Goal: Task Accomplishment & Management: Manage account settings

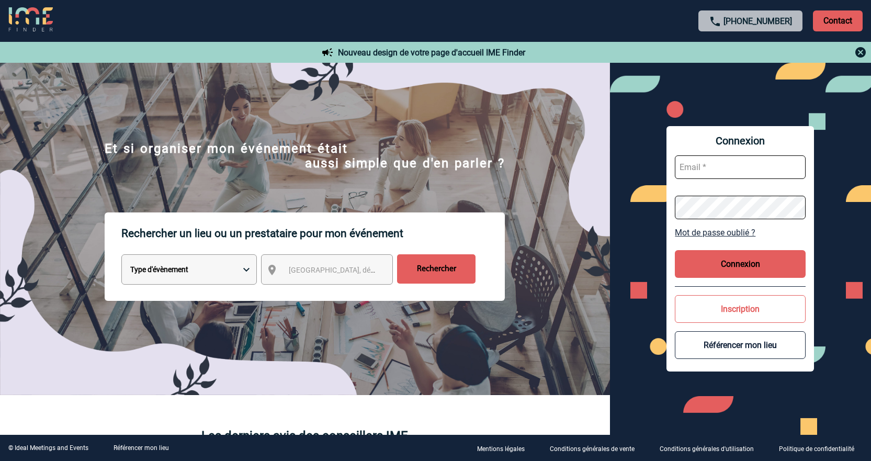
type input "cmilazzo@ime-groupe.com"
click at [728, 258] on button "Connexion" at bounding box center [740, 264] width 131 height 28
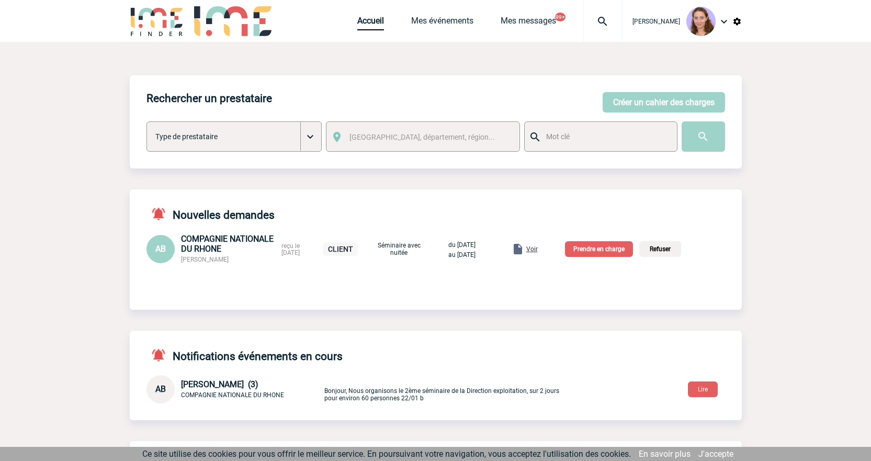
click at [538, 252] on span "Voir" at bounding box center [532, 248] width 12 height 7
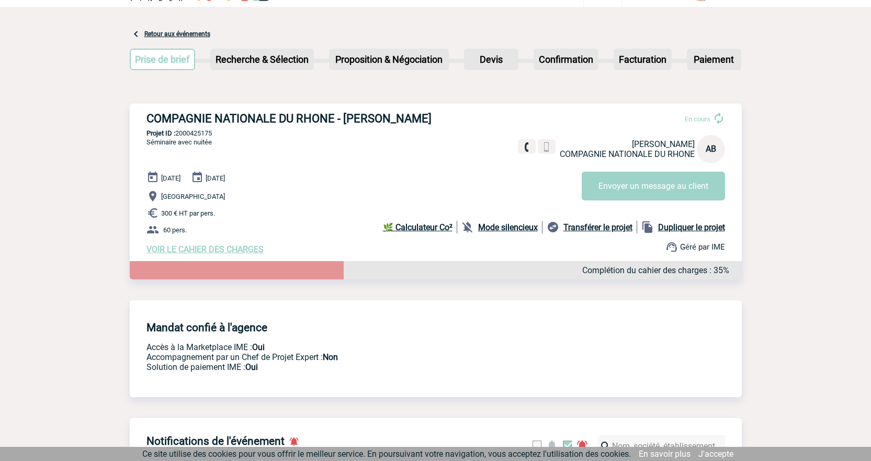
scroll to position [27, 0]
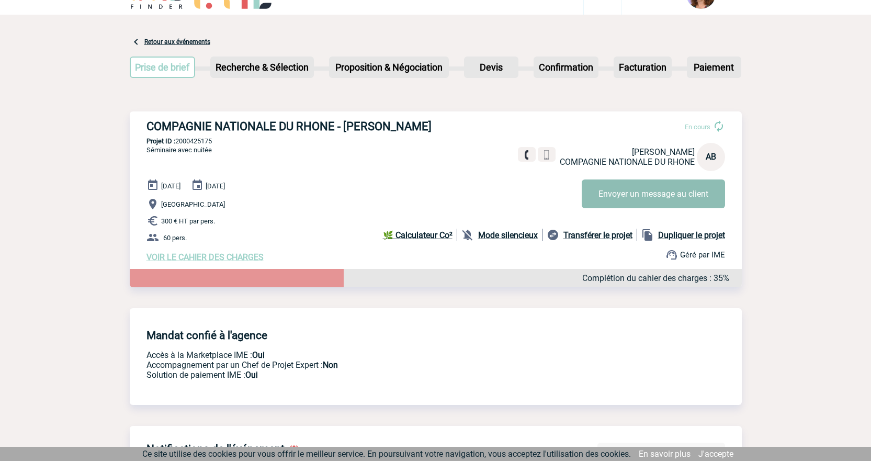
click at [597, 197] on button "Envoyer un message au client" at bounding box center [653, 193] width 143 height 29
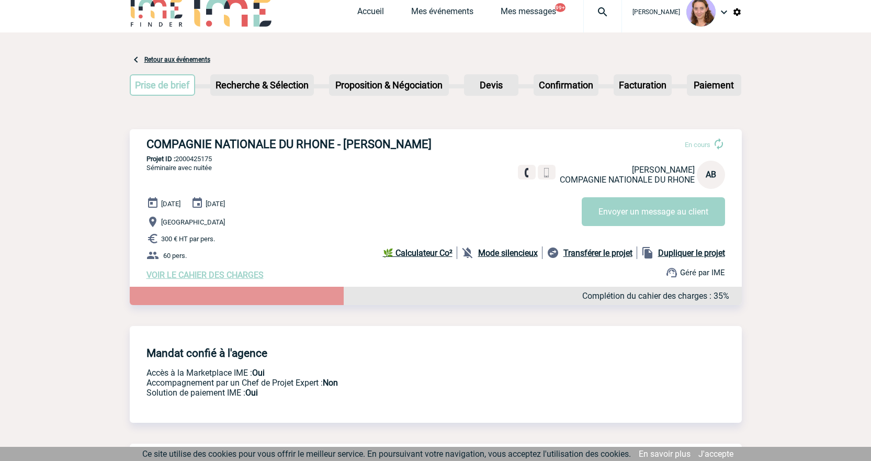
scroll to position [0, 0]
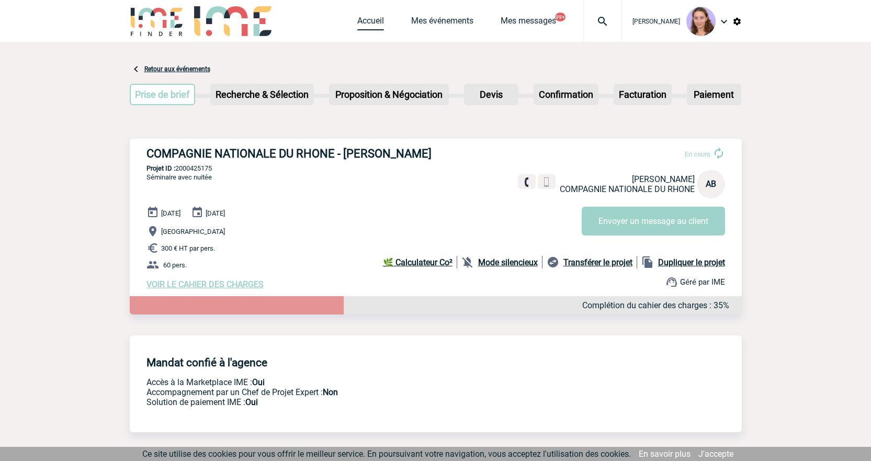
click at [380, 27] on link "Accueil" at bounding box center [370, 23] width 27 height 15
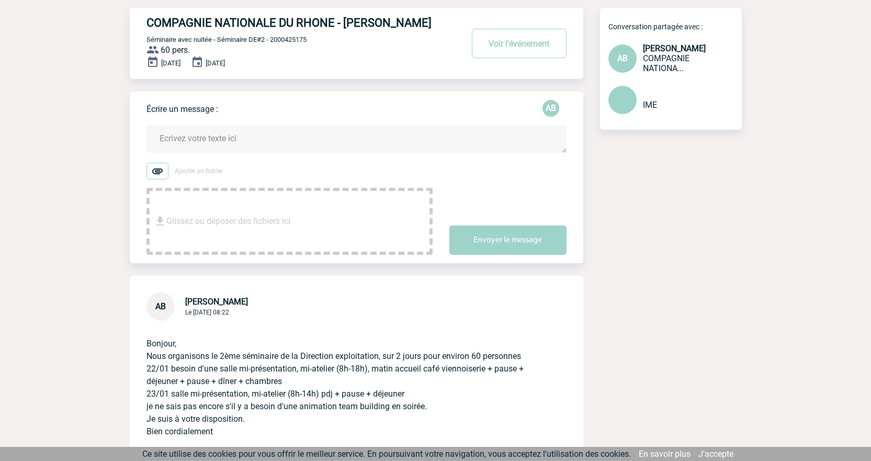
scroll to position [52, 0]
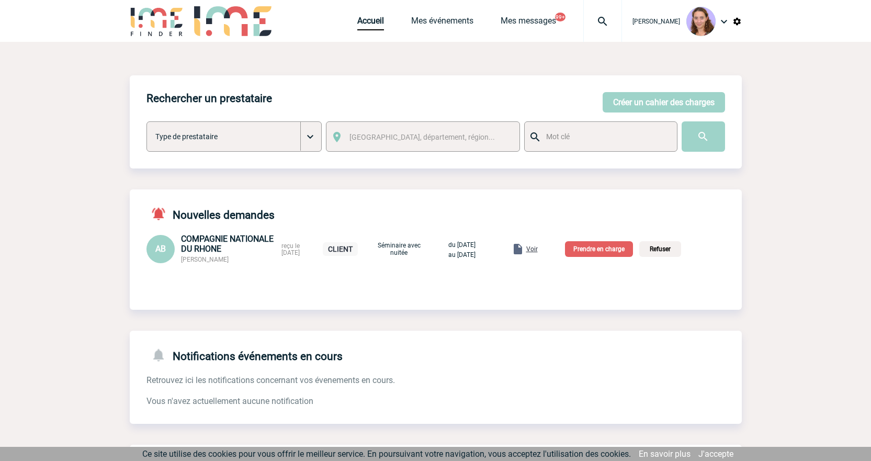
click at [612, 246] on p "Prendre en charge" at bounding box center [599, 249] width 68 height 16
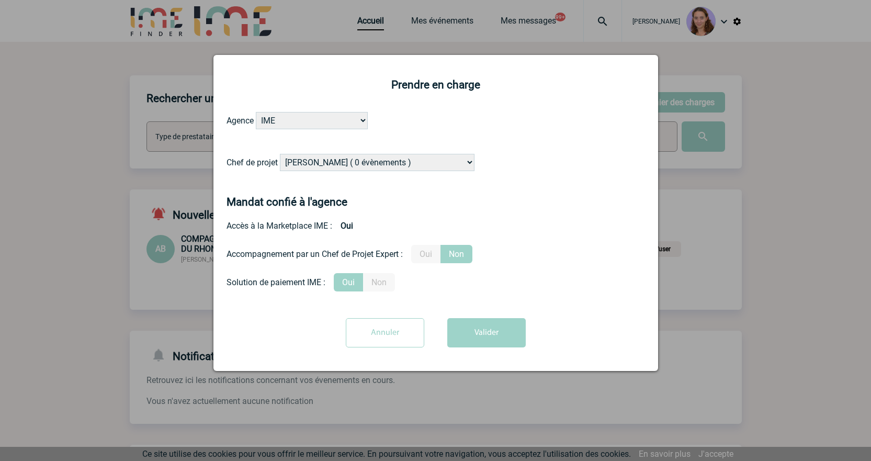
click at [329, 167] on select "Alizée VERLAGUET ( 0 évènements ) Anne GIRAUD ( 1196 évènements ) Anne-François…" at bounding box center [377, 162] width 195 height 17
select select "94396"
click at [280, 154] on select "Alizée VERLAGUET ( 0 évènements ) Anne GIRAUD ( 1196 évènements ) Anne-François…" at bounding box center [377, 162] width 195 height 17
click at [482, 339] on button "Valider" at bounding box center [486, 332] width 78 height 29
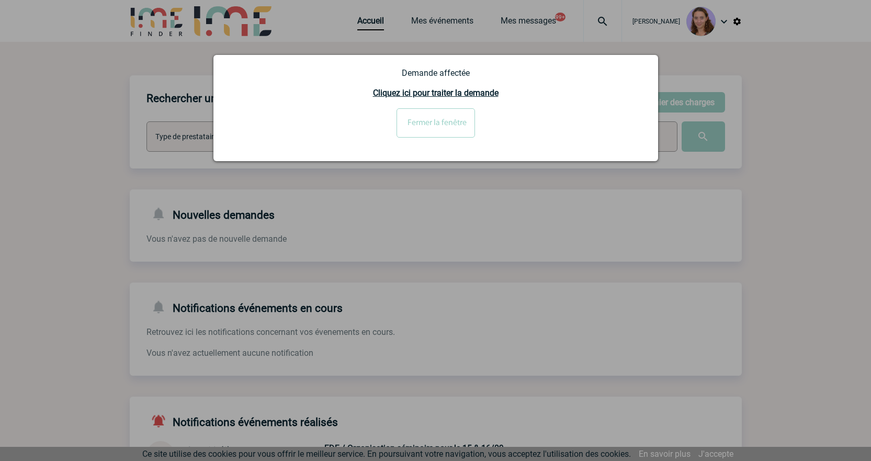
click at [448, 119] on input "Fermer la fenêtre" at bounding box center [436, 122] width 78 height 29
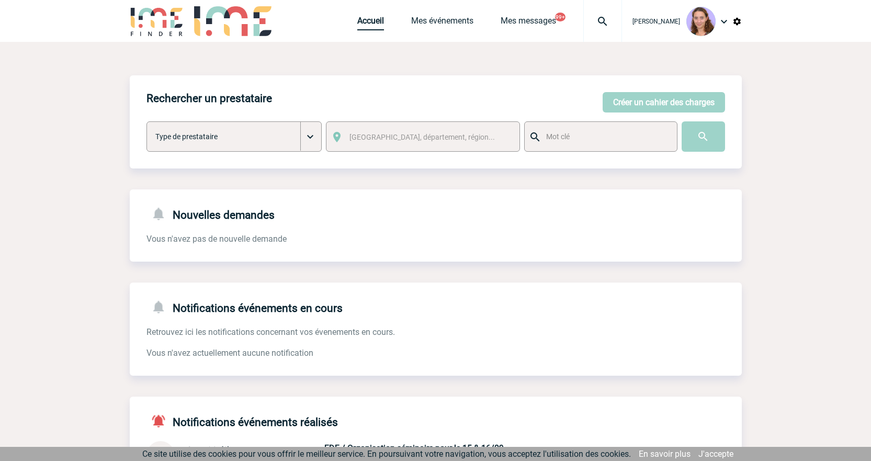
click at [368, 18] on link "Accueil" at bounding box center [370, 23] width 27 height 15
